Goal: Information Seeking & Learning: Learn about a topic

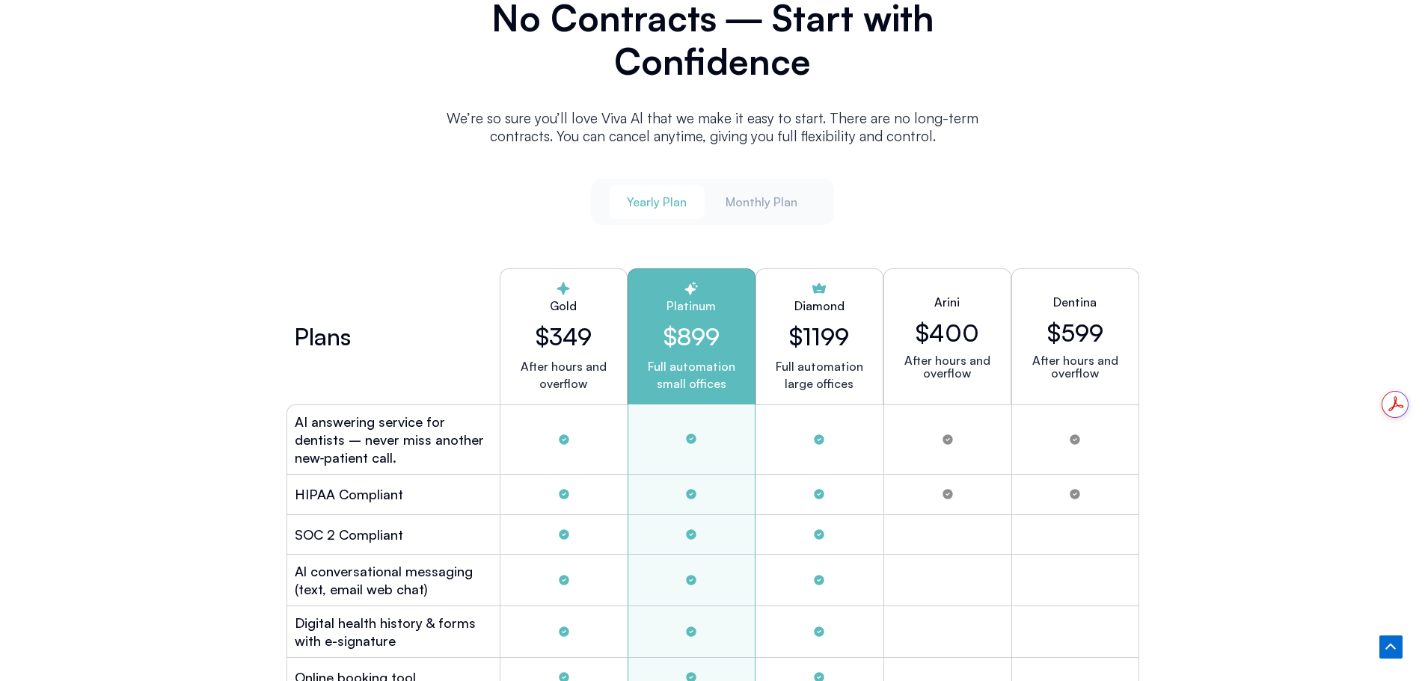
scroll to position [3815, 0]
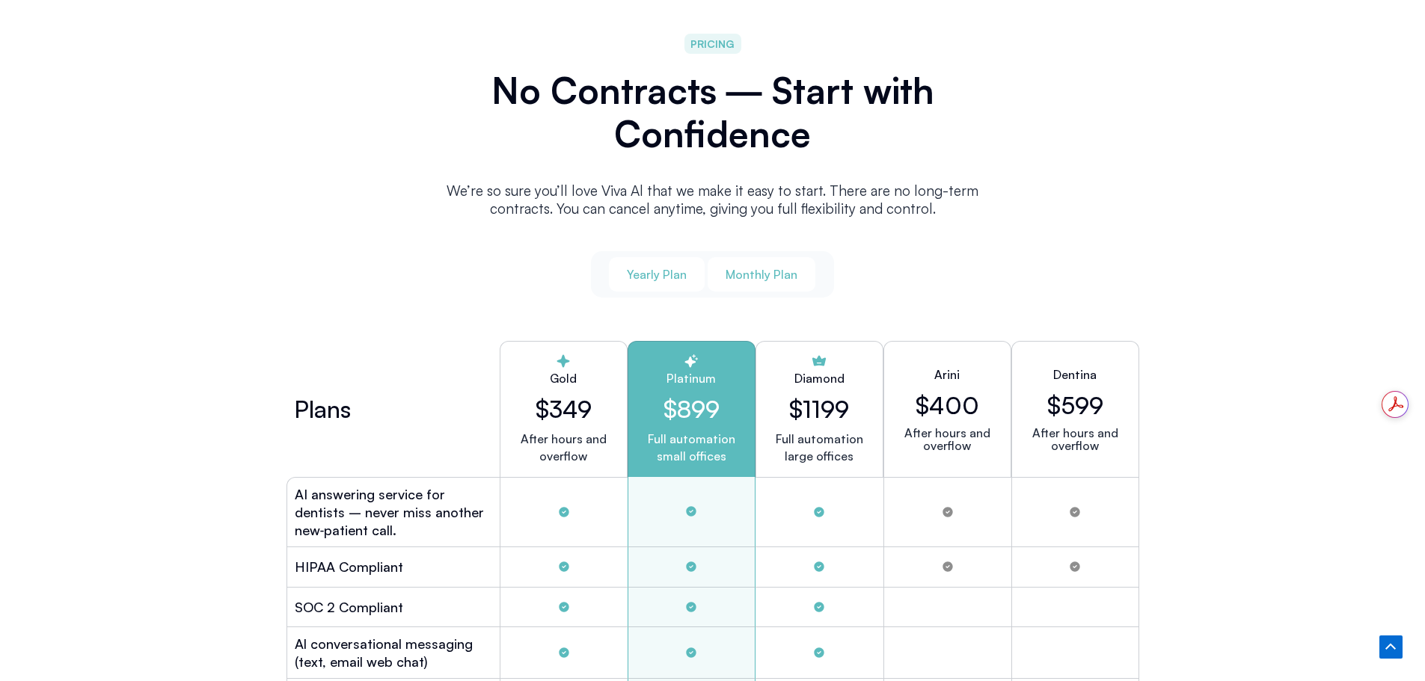
click at [781, 274] on span "Monthly Plan" at bounding box center [762, 274] width 72 height 16
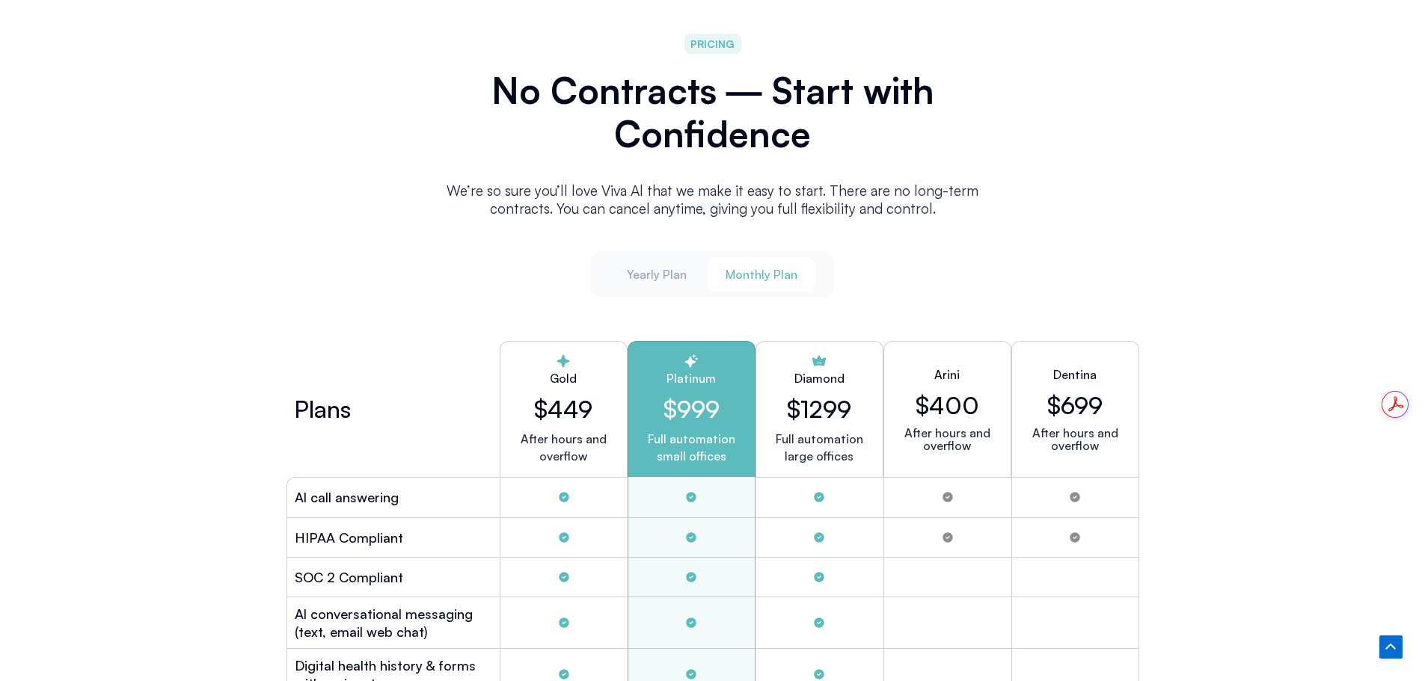
click at [738, 273] on span "Monthly Plan" at bounding box center [762, 274] width 72 height 16
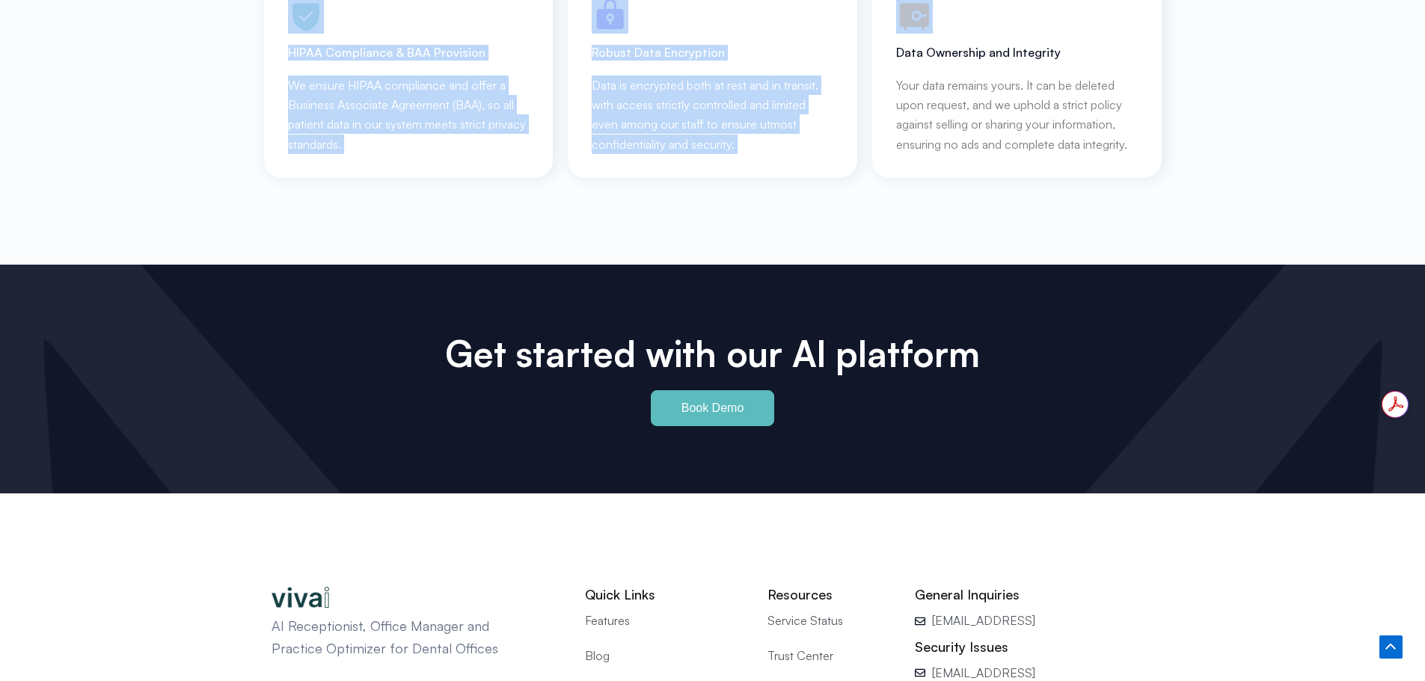
scroll to position [6520, 0]
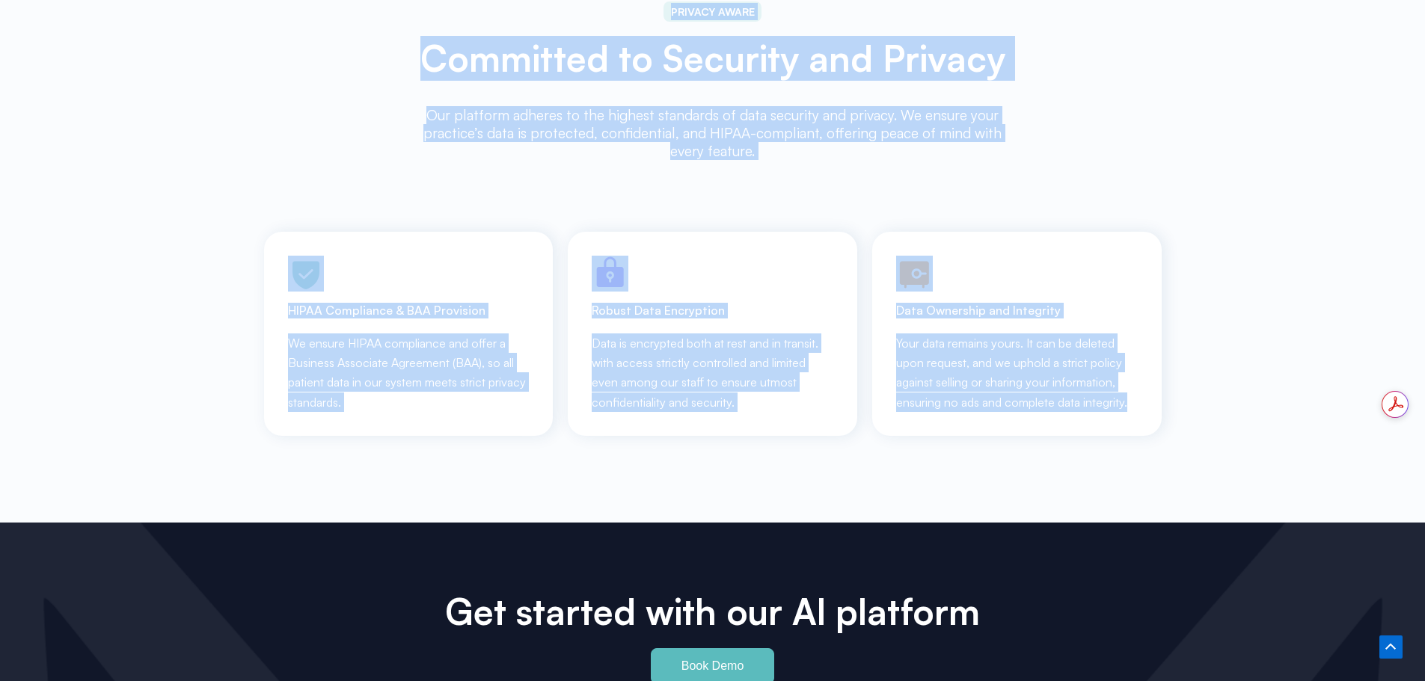
drag, startPoint x: 242, startPoint y: 193, endPoint x: 1317, endPoint y: 460, distance: 1107.6
copy div "LO Ipsumd Sitametconse Adipisci Elit Seddoe Tempo Inci utla ET – Doloremag 38/4…"
click at [890, 187] on div "HIPAA Compliance & BAA Provision We ensure HIPAA compliance and offer a Busines…" at bounding box center [713, 311] width 898 height 249
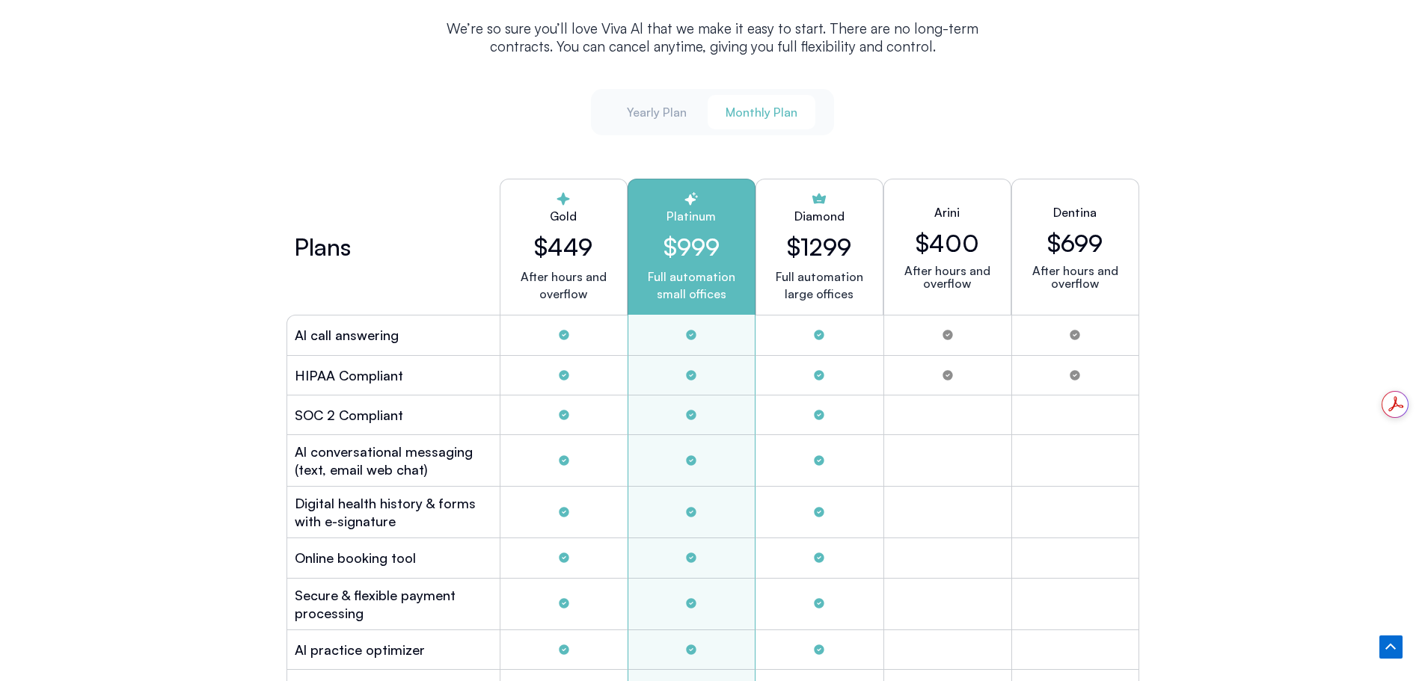
scroll to position [3977, 0]
click at [684, 90] on div "Yearly Plan Monthly Plan" at bounding box center [712, 113] width 243 height 46
click at [686, 105] on span "Yearly Plan" at bounding box center [657, 113] width 60 height 16
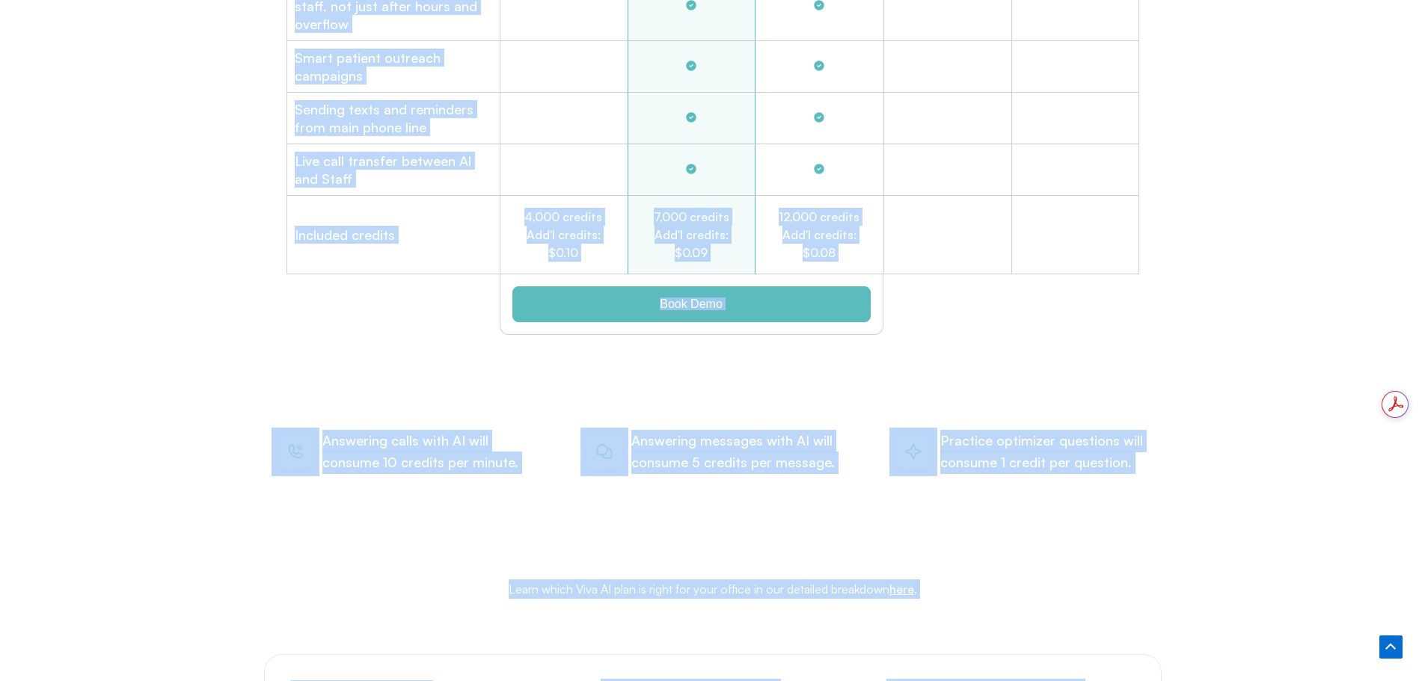
scroll to position [5030, 0]
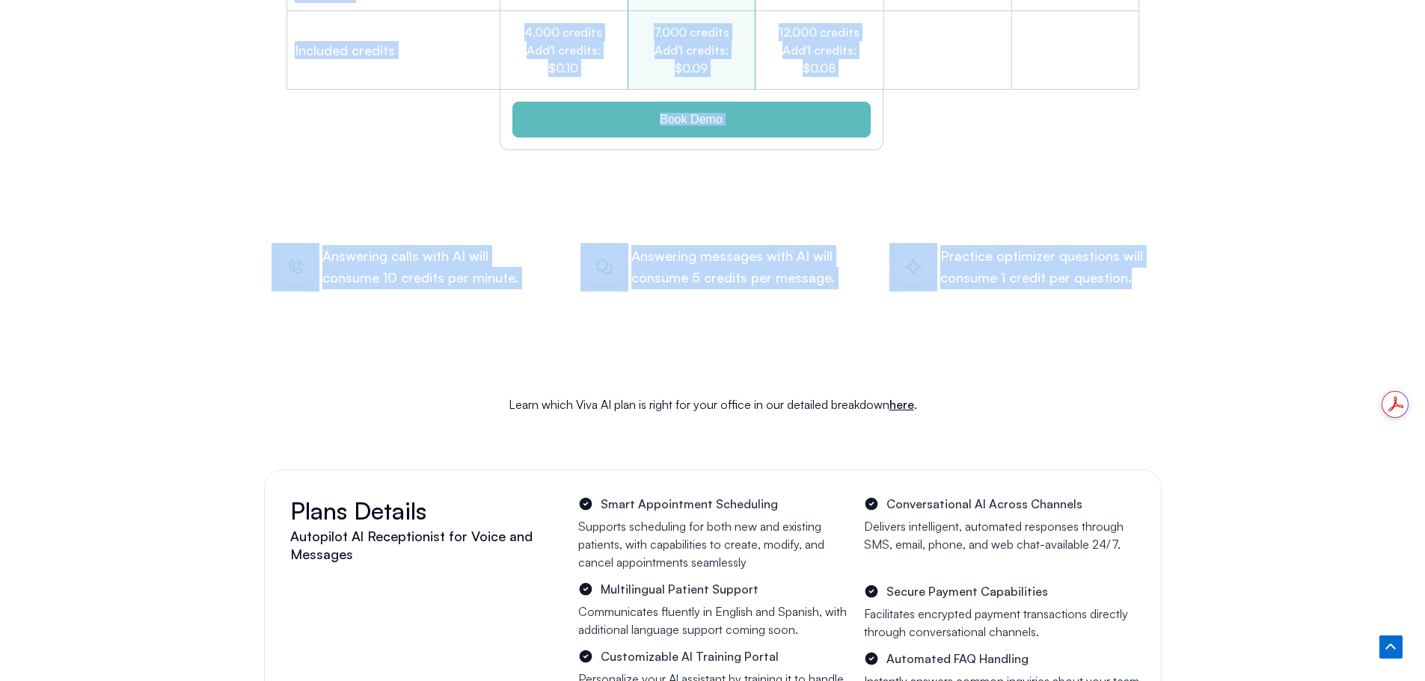
drag, startPoint x: 261, startPoint y: 153, endPoint x: 1052, endPoint y: 218, distance: 793.3
copy div "Lorem Ipsu $499 Dolor sitam con adipisci Elitsedd $112 Eius temporinci utlab et…"
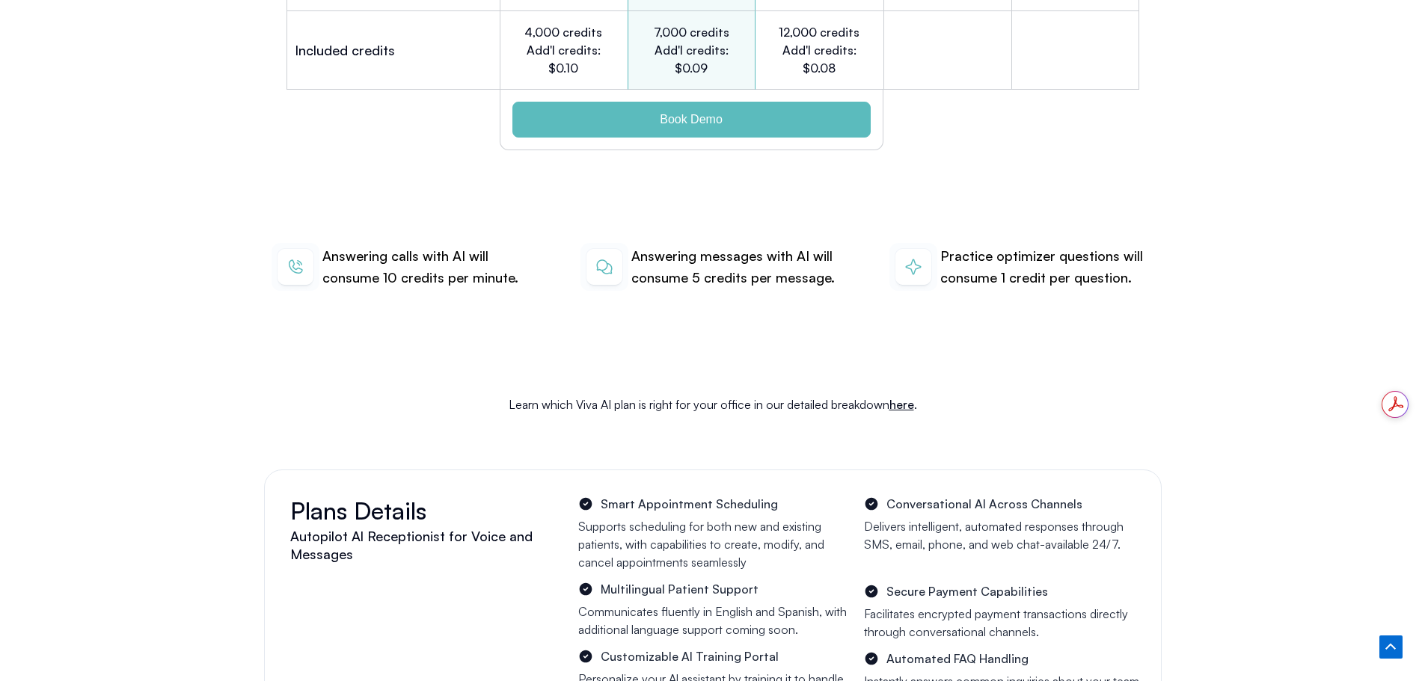
click at [1078, 347] on div "Learn which Viva AI plan is right for your office in our detailed breakdown her…" at bounding box center [713, 404] width 898 height 115
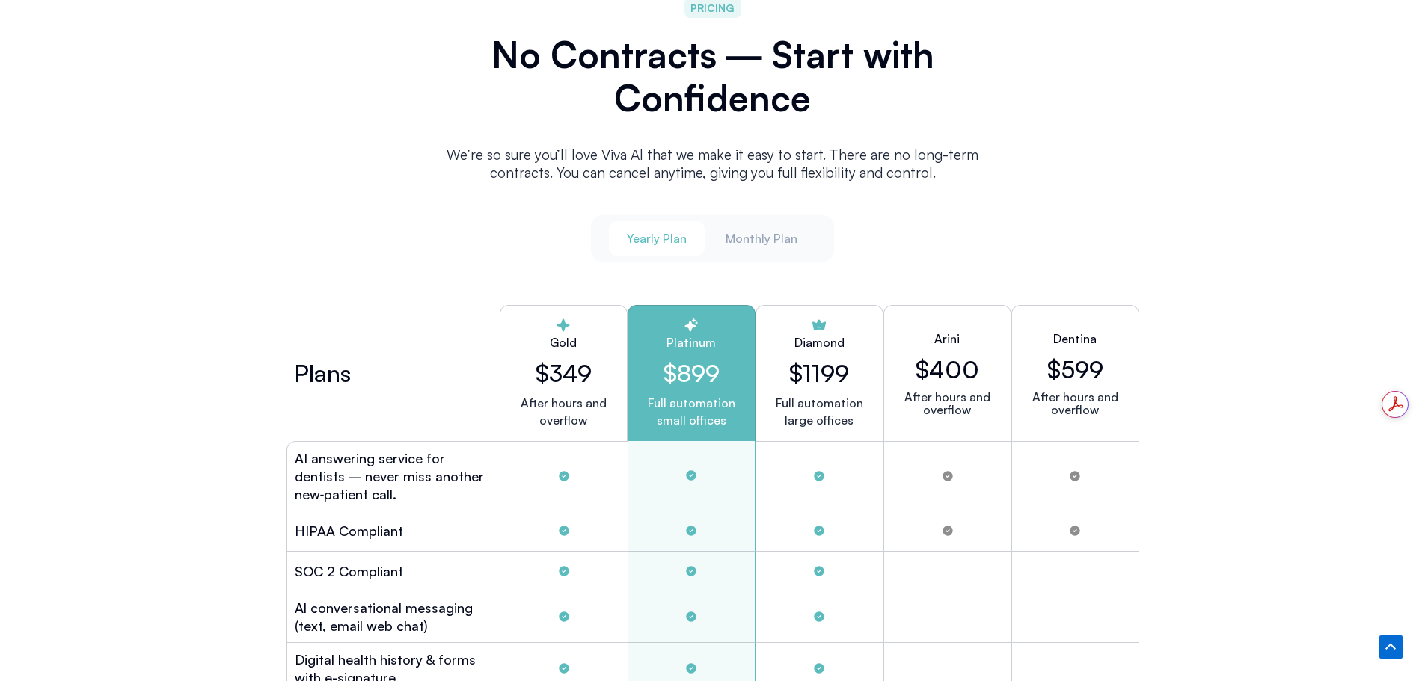
scroll to position [3833, 0]
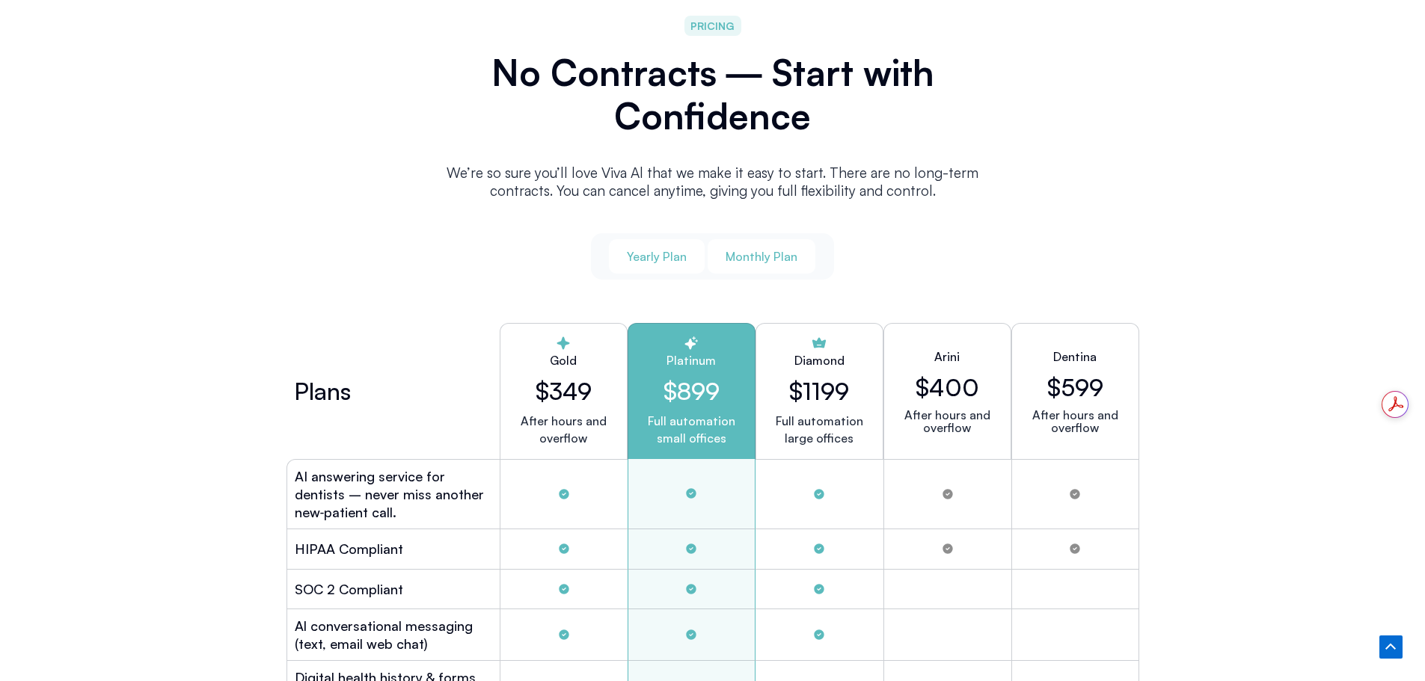
click at [778, 251] on span "Monthly Plan" at bounding box center [762, 256] width 72 height 16
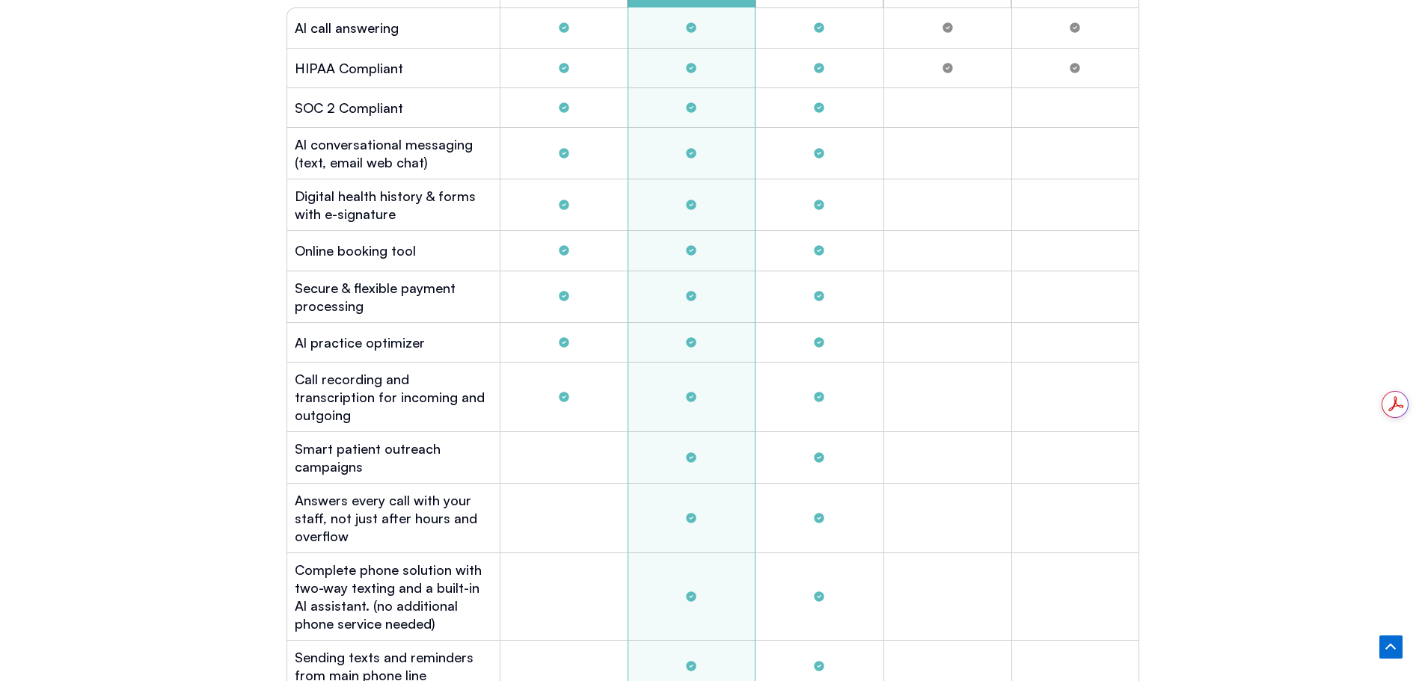
scroll to position [4057, 0]
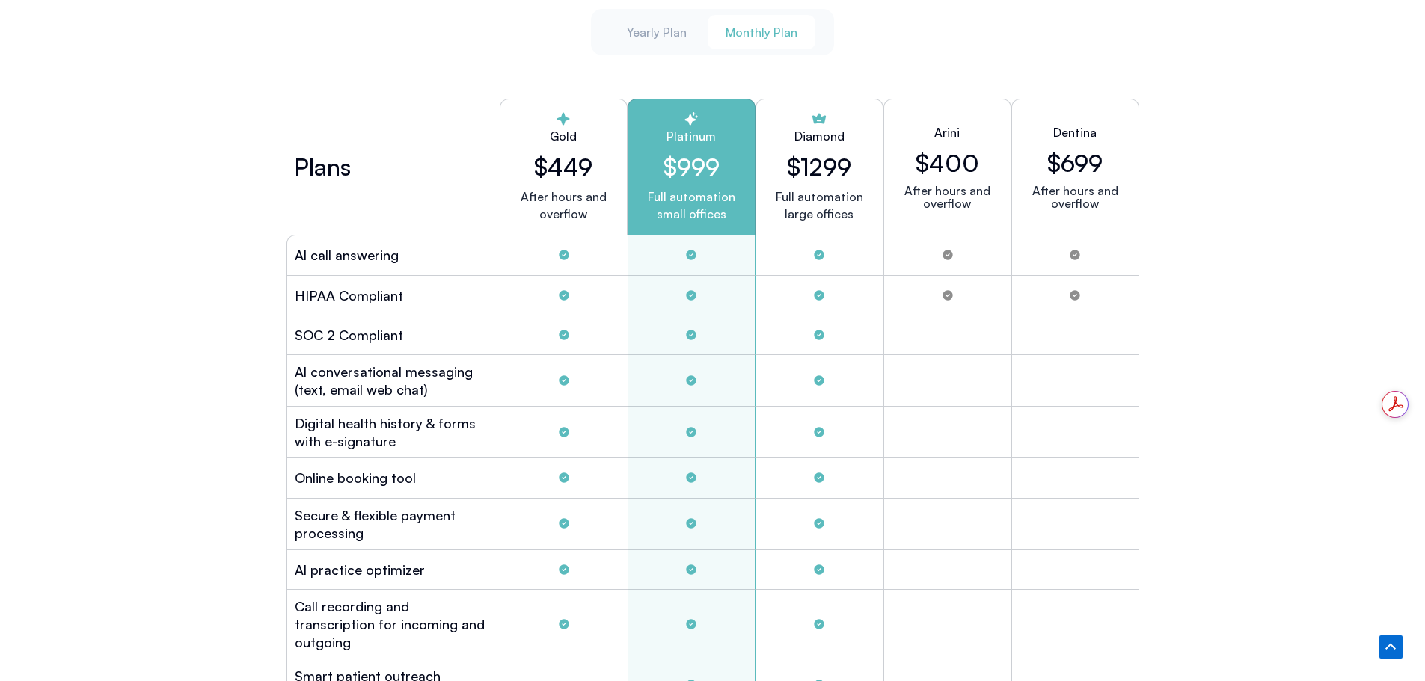
click at [1071, 162] on h2 "$699" at bounding box center [1074, 163] width 55 height 28
click at [1093, 194] on p "After hours and overflow" at bounding box center [1075, 197] width 102 height 25
click at [901, 195] on p "After hours and overflow" at bounding box center [947, 197] width 102 height 25
